Goal: Task Accomplishment & Management: Use online tool/utility

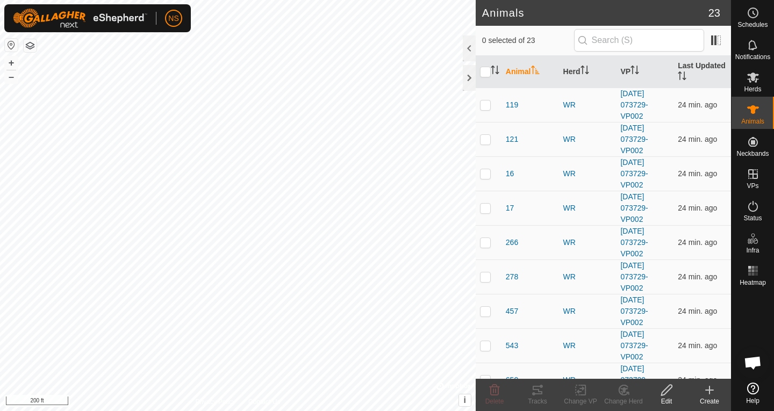
scroll to position [652, 0]
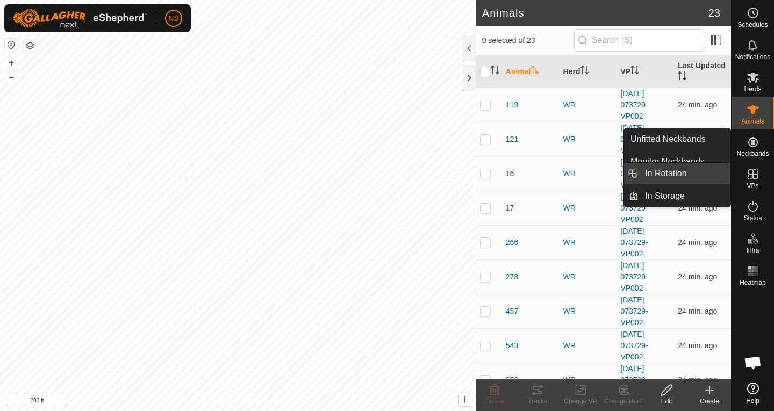
click at [682, 168] on link "In Rotation" at bounding box center [684, 173] width 92 height 21
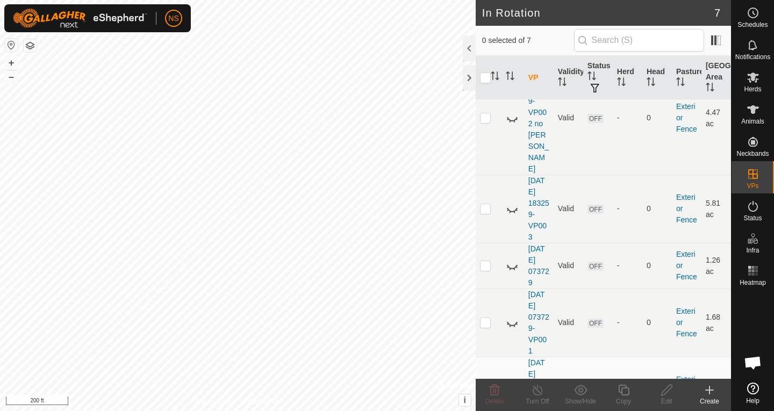
scroll to position [164, 0]
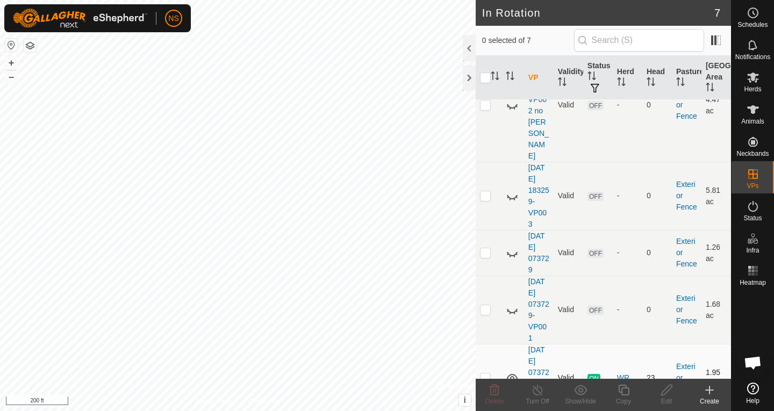
click at [488, 373] on p-checkbox at bounding box center [485, 377] width 11 height 9
checkbox input "true"
click at [623, 390] on icon at bounding box center [623, 390] width 13 height 13
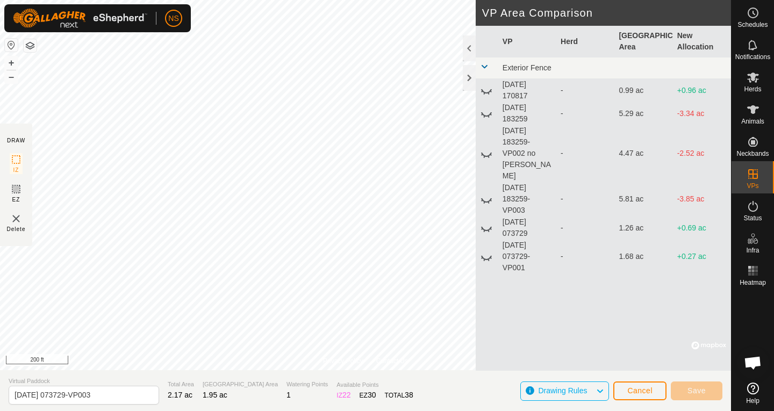
scroll to position [652, 0]
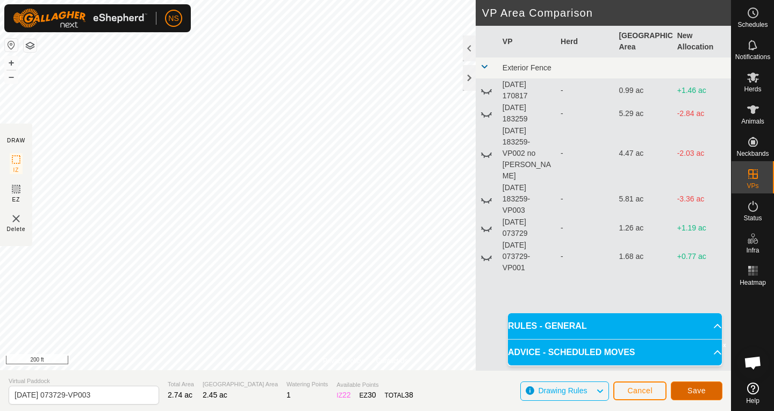
click at [682, 392] on button "Save" at bounding box center [697, 391] width 52 height 19
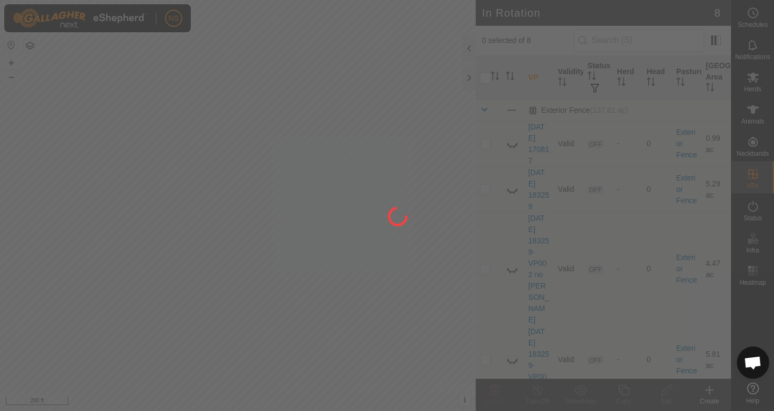
click at [379, 252] on div "NS Schedules Notifications Herds Animals Neckbands VPs Status Infra Heatmap Hel…" at bounding box center [387, 205] width 774 height 411
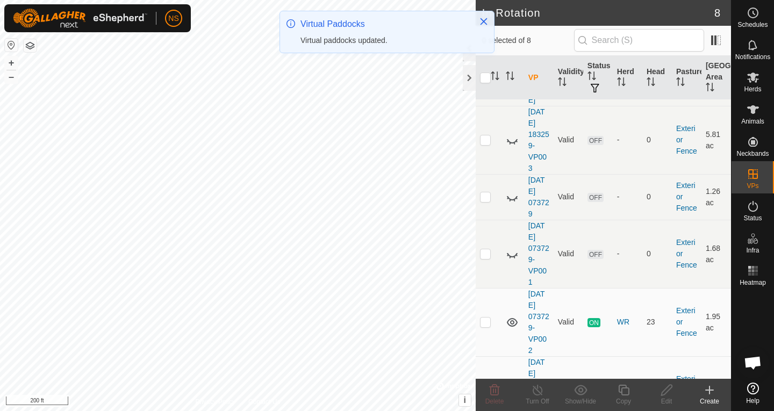
scroll to position [232, 0]
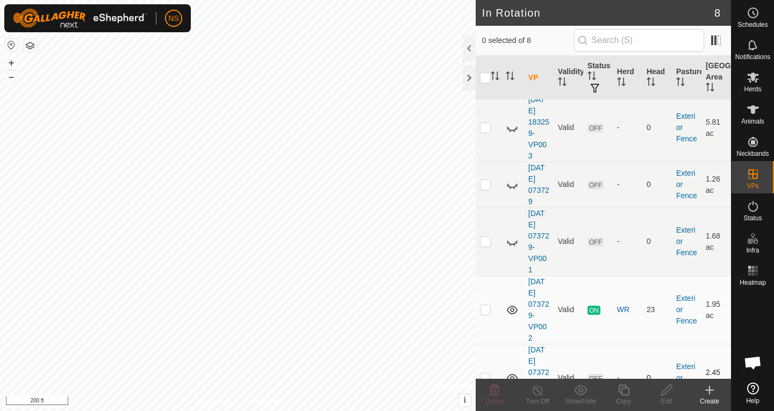
click at [487, 373] on p-checkbox at bounding box center [485, 377] width 11 height 9
click at [485, 373] on p-checkbox at bounding box center [485, 377] width 11 height 9
checkbox input "false"
click at [751, 86] on span "Herds" at bounding box center [752, 89] width 17 height 6
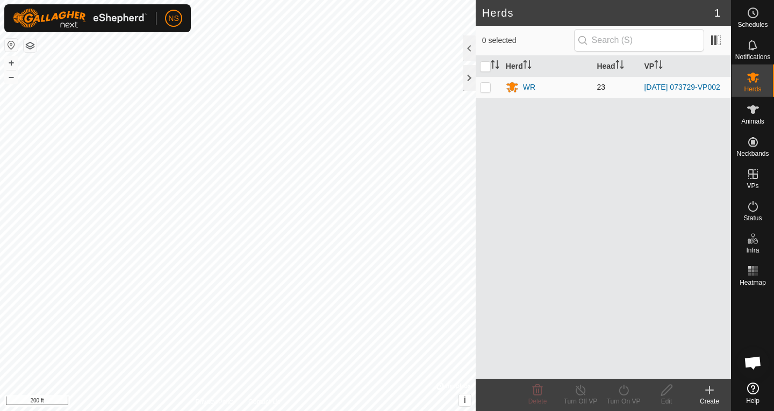
click at [485, 88] on p-checkbox at bounding box center [485, 87] width 11 height 9
checkbox input "true"
click at [620, 399] on div "Turn On VP" at bounding box center [623, 402] width 43 height 10
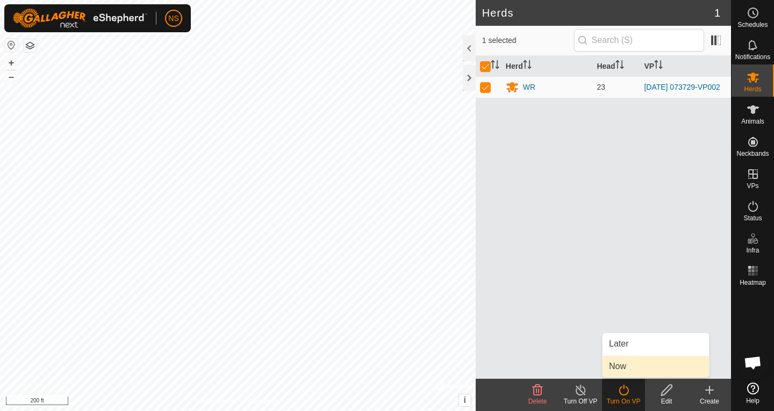
click at [628, 367] on link "Now" at bounding box center [655, 366] width 106 height 21
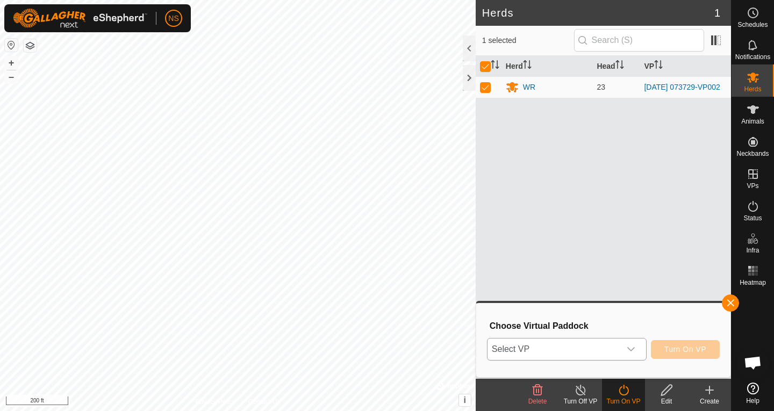
click at [631, 348] on icon "dropdown trigger" at bounding box center [631, 349] width 9 height 9
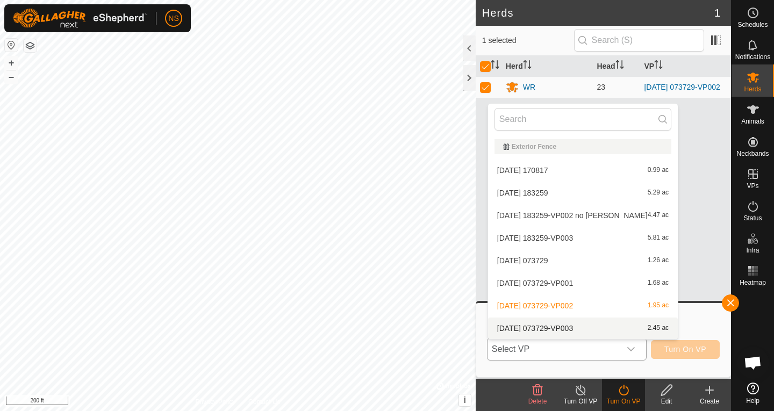
click at [559, 333] on li "[DATE] 073729-VP003 2.45 ac" at bounding box center [583, 328] width 190 height 21
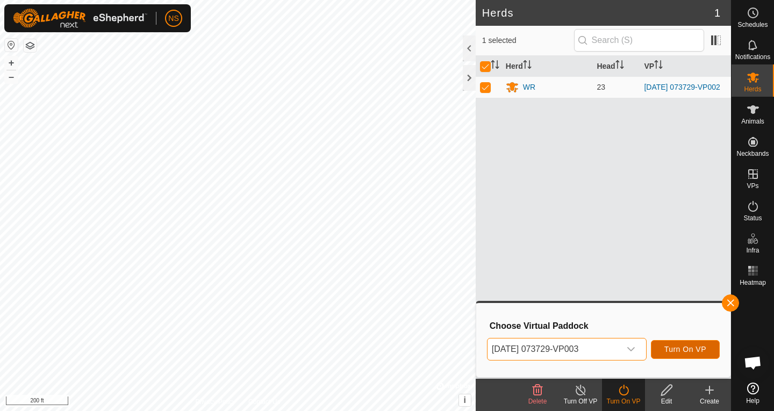
click at [662, 353] on button "Turn On VP" at bounding box center [685, 349] width 69 height 19
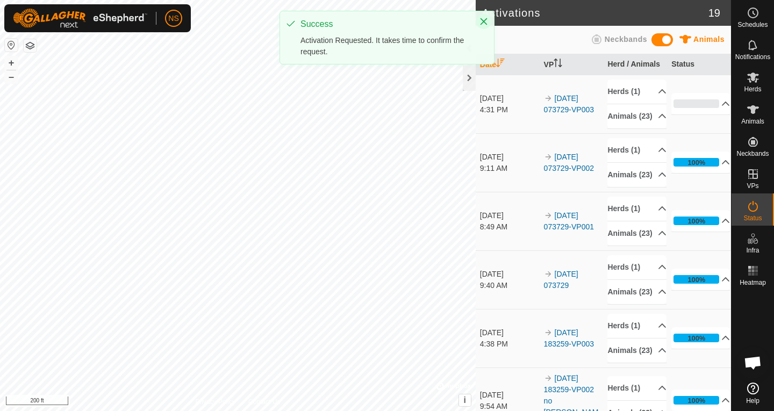
click at [482, 18] on icon "Close" at bounding box center [483, 21] width 9 height 9
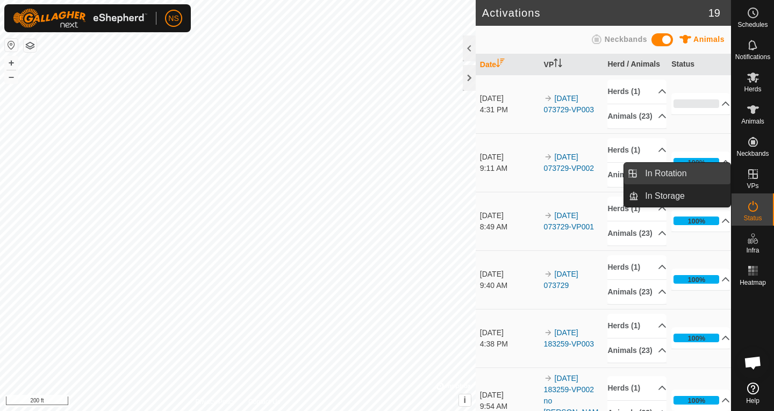
click at [695, 170] on link "In Rotation" at bounding box center [684, 173] width 92 height 21
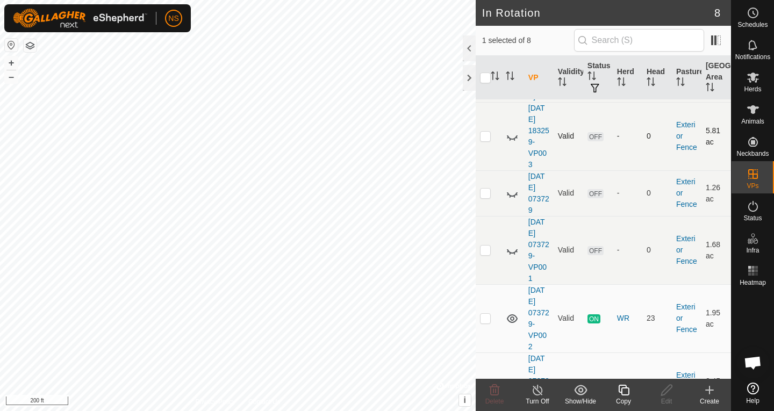
scroll to position [232, 0]
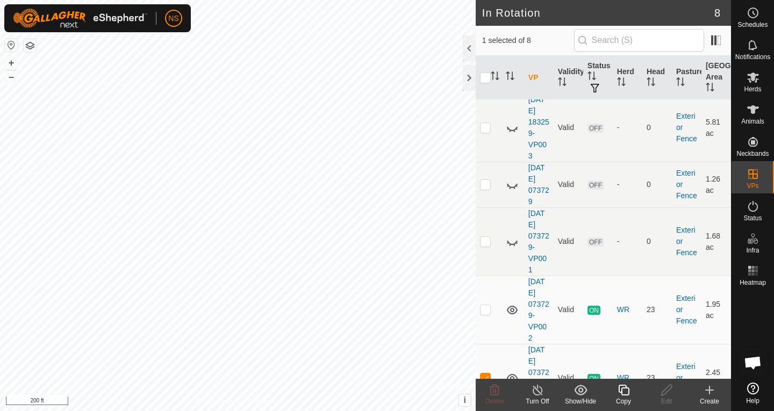
click at [620, 396] on icon at bounding box center [623, 390] width 13 height 13
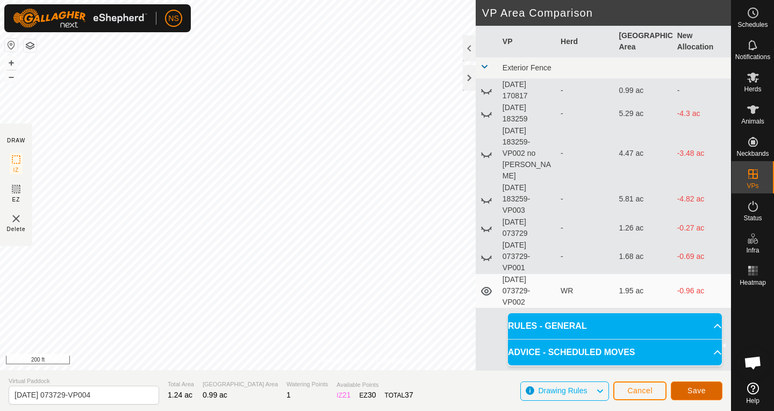
click at [683, 389] on button "Save" at bounding box center [697, 391] width 52 height 19
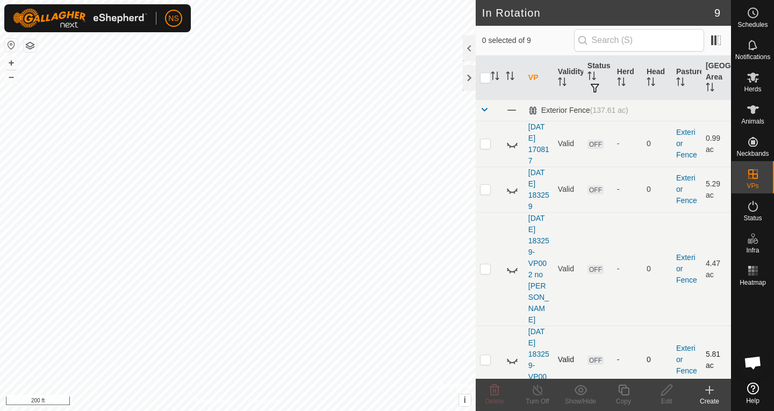
checkbox input "true"
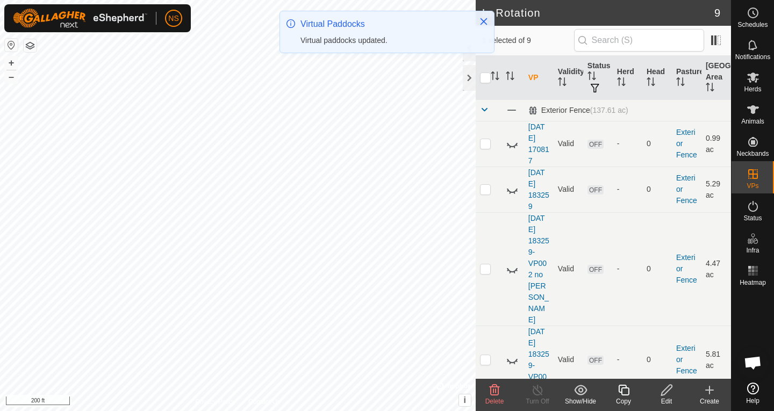
click at [621, 393] on icon at bounding box center [623, 390] width 11 height 11
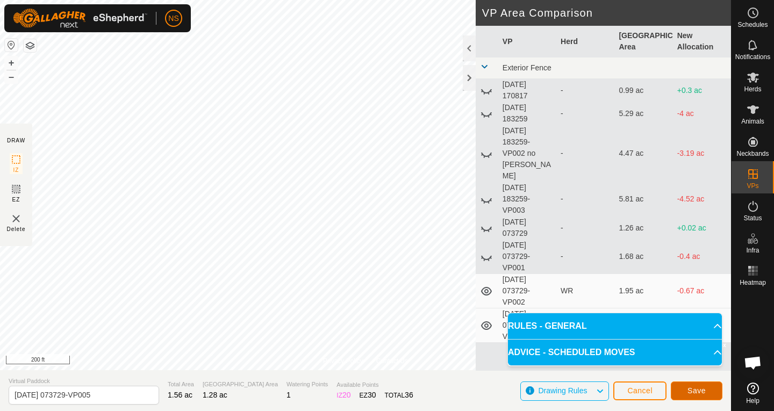
click at [685, 392] on button "Save" at bounding box center [697, 391] width 52 height 19
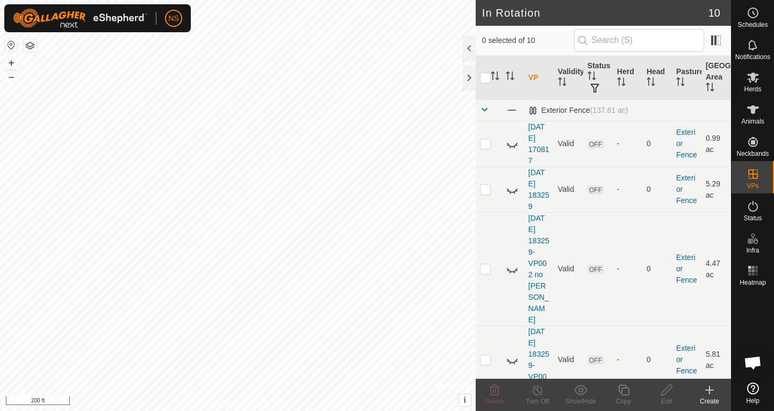
checkbox input "true"
click at [659, 391] on edit-svg-icon at bounding box center [666, 390] width 43 height 13
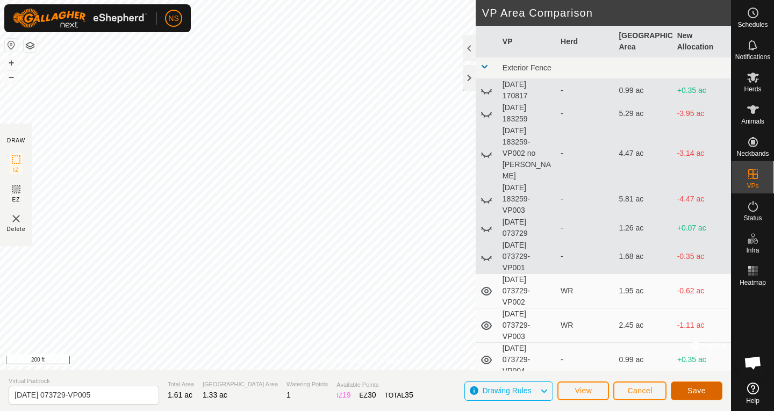
click at [703, 390] on span "Save" at bounding box center [696, 390] width 18 height 9
